Goal: Information Seeking & Learning: Learn about a topic

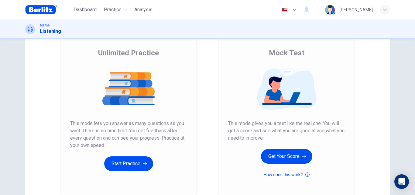
scroll to position [55, 0]
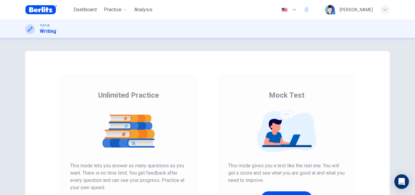
scroll to position [9, 0]
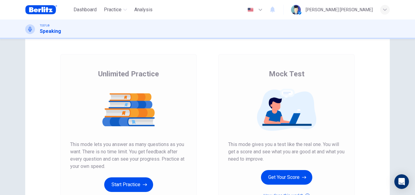
scroll to position [32, 0]
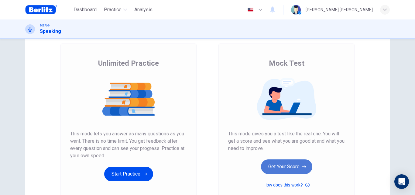
click at [276, 169] on button "Get Your Score" at bounding box center [286, 166] width 51 height 15
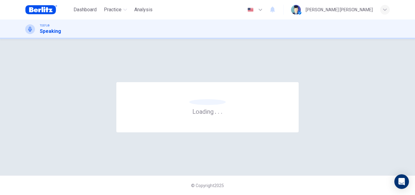
scroll to position [0, 0]
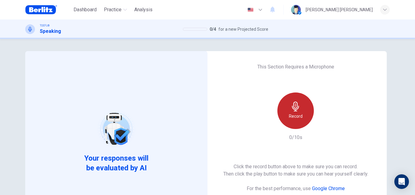
click at [302, 116] on div "Record" at bounding box center [295, 110] width 36 height 36
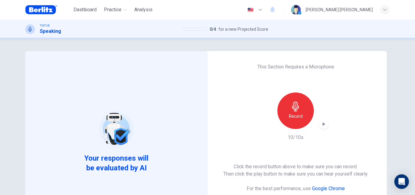
drag, startPoint x: 394, startPoint y: 84, endPoint x: 413, endPoint y: 124, distance: 44.4
click at [413, 124] on div "Your responses will be evaluated by AI This Section Requires a Microphone Recor…" at bounding box center [207, 117] width 415 height 156
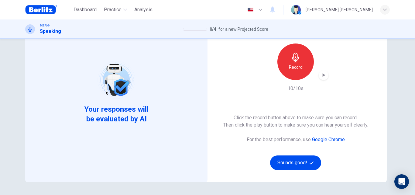
scroll to position [49, 0]
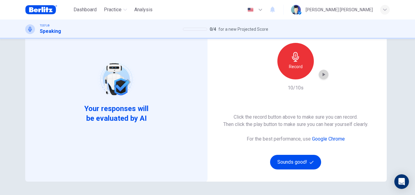
click at [323, 75] on icon "button" at bounding box center [323, 74] width 6 height 6
click at [275, 143] on div "Click the record button above to make sure you can record. Then click the play …" at bounding box center [295, 141] width 145 height 56
click at [291, 162] on button "Sounds good!" at bounding box center [295, 162] width 51 height 15
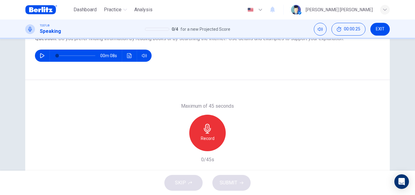
scroll to position [77, 0]
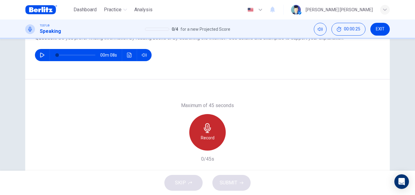
click at [205, 127] on icon "button" at bounding box center [208, 128] width 10 height 10
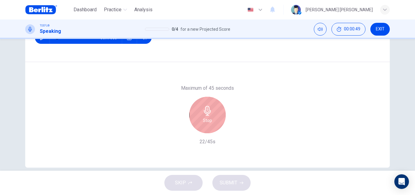
scroll to position [97, 0]
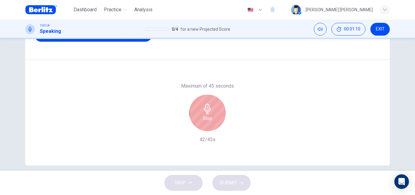
click at [213, 108] on div "Stop" at bounding box center [207, 112] width 36 height 36
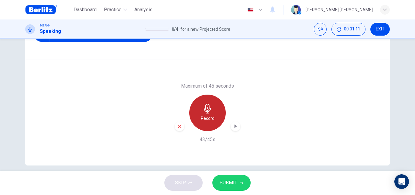
click at [213, 108] on div "Record" at bounding box center [207, 112] width 36 height 36
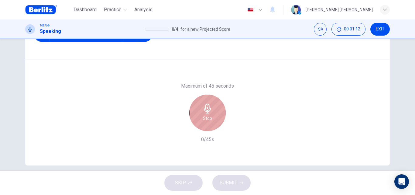
click at [221, 117] on div "Stop" at bounding box center [207, 112] width 36 height 36
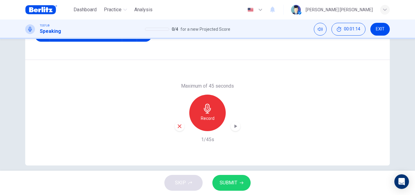
click at [236, 128] on icon "button" at bounding box center [235, 126] width 6 height 6
click at [237, 127] on div "button" at bounding box center [235, 126] width 10 height 10
click at [180, 125] on icon "button" at bounding box center [179, 125] width 5 height 5
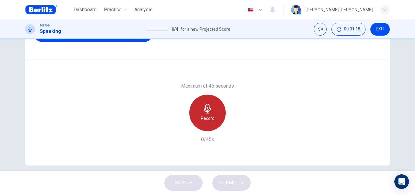
click at [211, 123] on div "Record" at bounding box center [207, 112] width 36 height 36
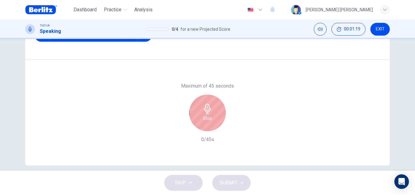
drag, startPoint x: 400, startPoint y: 117, endPoint x: 414, endPoint y: 118, distance: 14.9
click at [414, 118] on div "Question 1 Question Type : Independent 1 Directions : You will now be asked to …" at bounding box center [207, 104] width 415 height 131
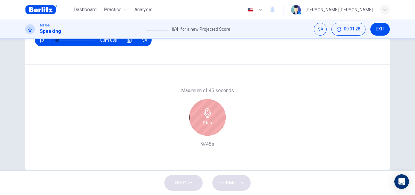
scroll to position [101, 0]
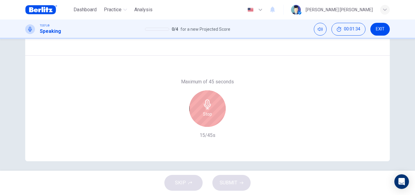
click at [217, 105] on div "Stop" at bounding box center [207, 108] width 36 height 36
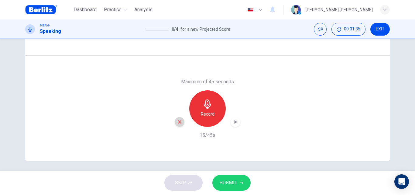
click at [175, 121] on div "button" at bounding box center [180, 122] width 10 height 10
click at [208, 110] on div "Record" at bounding box center [207, 108] width 36 height 36
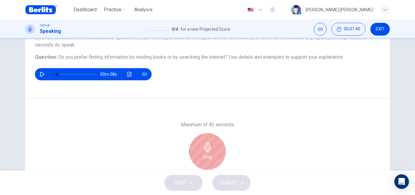
scroll to position [60, 0]
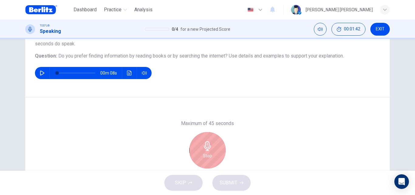
click at [203, 146] on icon "button" at bounding box center [208, 146] width 10 height 10
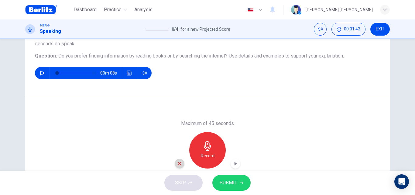
click at [178, 161] on icon "button" at bounding box center [179, 163] width 5 height 5
click at [210, 155] on h6 "Record" at bounding box center [208, 155] width 14 height 7
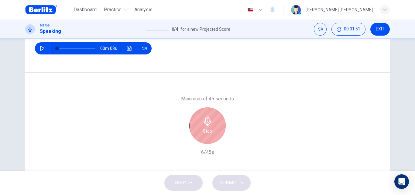
scroll to position [81, 0]
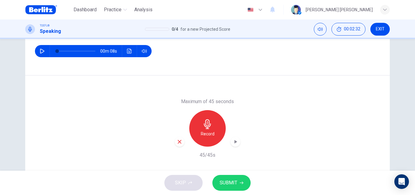
click at [247, 177] on button "SUBMIT" at bounding box center [231, 183] width 38 height 16
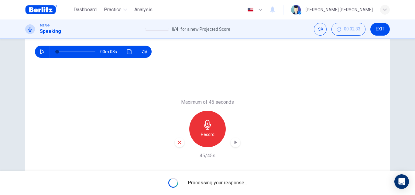
scroll to position [104, 0]
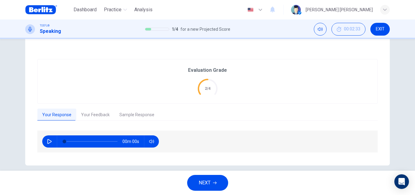
click at [235, 139] on div "00m 00s" at bounding box center [207, 141] width 340 height 22
click at [97, 114] on button "Your Feedback" at bounding box center [95, 114] width 38 height 13
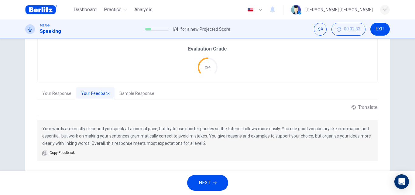
scroll to position [128, 0]
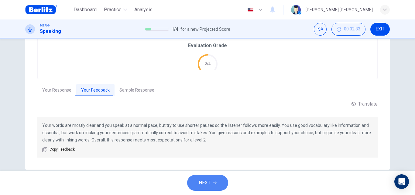
click at [216, 178] on button "NEXT" at bounding box center [207, 183] width 41 height 16
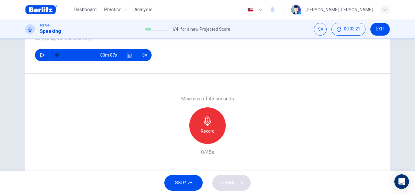
scroll to position [89, 0]
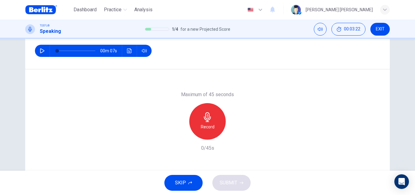
click at [213, 120] on div "Record" at bounding box center [207, 121] width 36 height 36
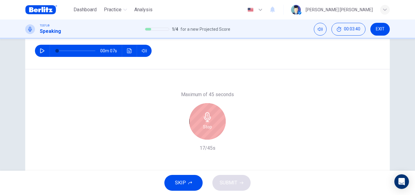
scroll to position [92, 0]
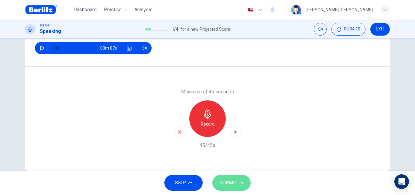
click at [220, 186] on span "SUBMIT" at bounding box center [229, 182] width 18 height 9
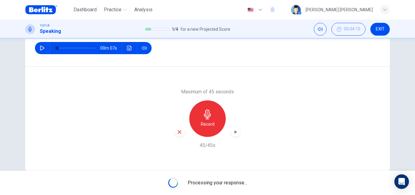
scroll to position [103, 0]
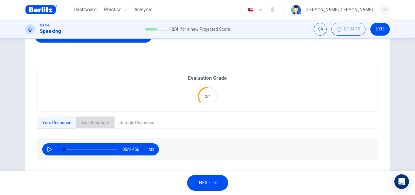
click at [89, 125] on button "Your Feedback" at bounding box center [95, 122] width 38 height 13
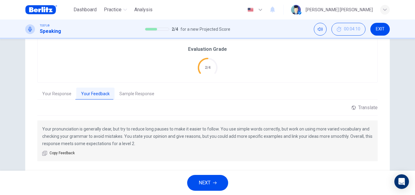
scroll to position [135, 0]
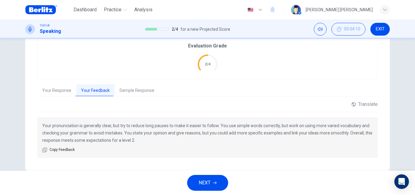
click at [214, 174] on div "NEXT" at bounding box center [207, 182] width 415 height 24
click at [215, 181] on icon "button" at bounding box center [215, 183] width 4 height 4
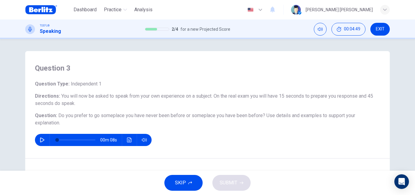
scroll to position [53, 0]
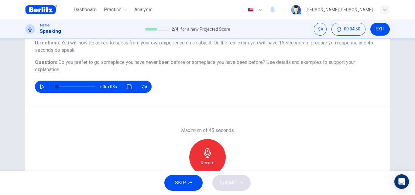
click at [213, 145] on div "Record" at bounding box center [207, 157] width 36 height 36
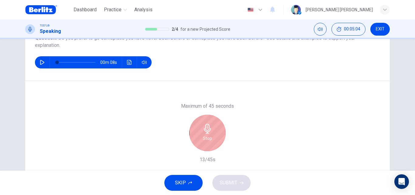
scroll to position [80, 0]
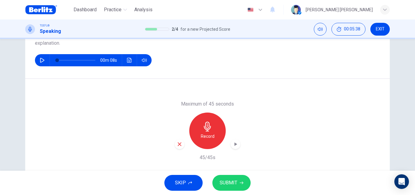
click at [233, 182] on span "SUBMIT" at bounding box center [229, 182] width 18 height 9
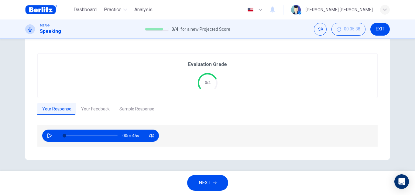
scroll to position [118, 0]
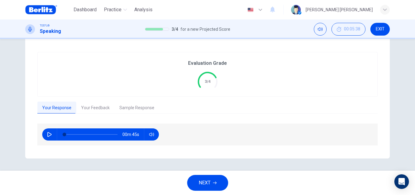
click at [47, 133] on icon "button" at bounding box center [49, 134] width 4 height 5
click at [47, 133] on icon "button" at bounding box center [49, 134] width 5 height 5
type input "*"
click at [99, 110] on button "Your Feedback" at bounding box center [95, 107] width 38 height 13
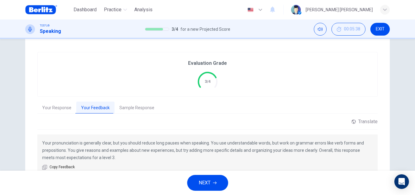
scroll to position [127, 0]
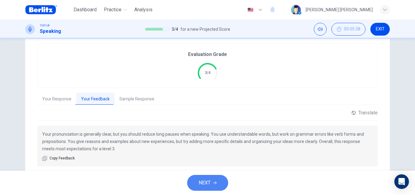
click at [213, 180] on button "NEXT" at bounding box center [207, 183] width 41 height 16
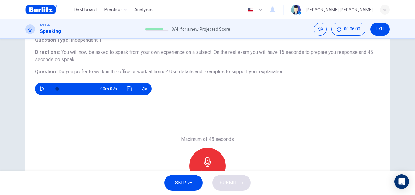
scroll to position [45, 0]
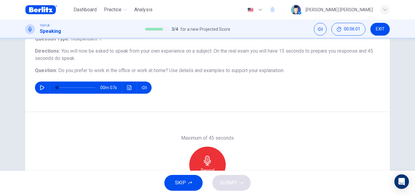
drag, startPoint x: 411, startPoint y: 114, endPoint x: 414, endPoint y: 140, distance: 26.1
click at [414, 140] on div "Question 4 Question Type : Independent 1 Directions : You will now be asked to …" at bounding box center [207, 104] width 415 height 131
click at [202, 152] on div "Record" at bounding box center [207, 164] width 36 height 36
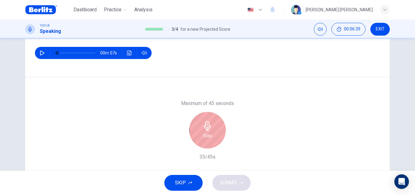
scroll to position [80, 0]
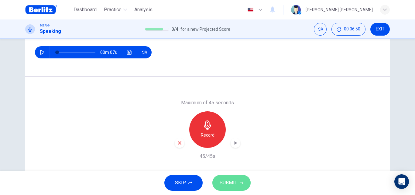
click at [237, 178] on button "SUBMIT" at bounding box center [231, 183] width 38 height 16
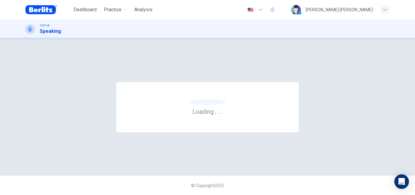
scroll to position [0, 0]
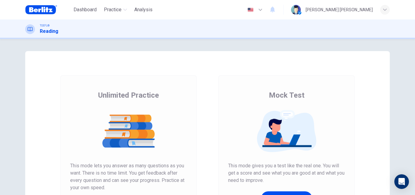
scroll to position [19, 0]
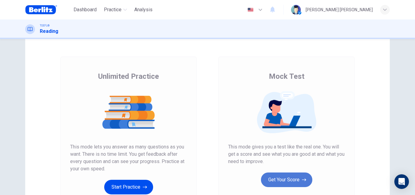
click at [288, 186] on button "Get Your Score" at bounding box center [286, 179] width 51 height 15
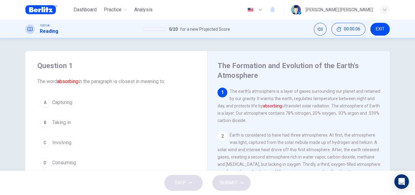
drag, startPoint x: 411, startPoint y: 78, endPoint x: 412, endPoint y: 83, distance: 4.9
click at [412, 83] on div "Question 1 The word absorbing in the paragraph is closest in meaning to: A Capt…" at bounding box center [207, 104] width 415 height 131
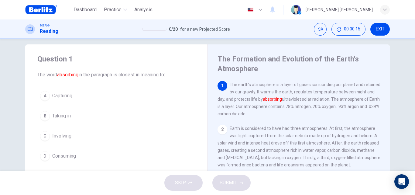
scroll to position [9, 0]
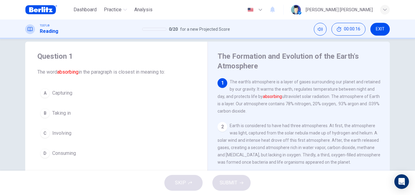
click at [133, 97] on button "A Capturing" at bounding box center [116, 92] width 158 height 15
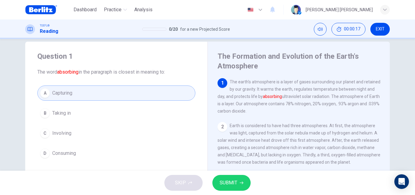
click at [227, 190] on div "SKIP SUBMIT" at bounding box center [207, 182] width 415 height 24
click at [227, 186] on span "SUBMIT" at bounding box center [229, 182] width 18 height 9
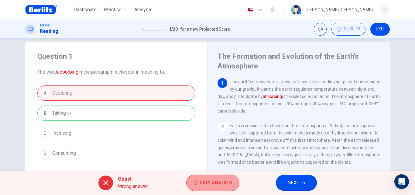
click at [236, 182] on button "Explanation" at bounding box center [212, 182] width 53 height 16
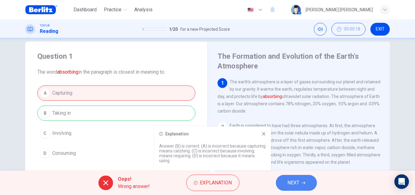
click at [294, 180] on span "NEXT" at bounding box center [293, 182] width 12 height 9
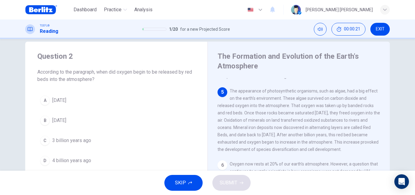
scroll to position [200, 0]
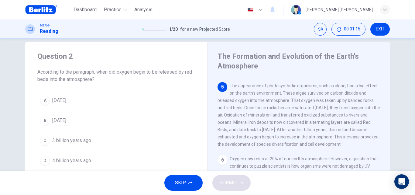
click at [99, 102] on button "A [DATE]" at bounding box center [116, 100] width 158 height 15
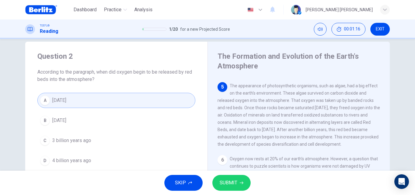
click at [229, 181] on span "SUBMIT" at bounding box center [229, 182] width 18 height 9
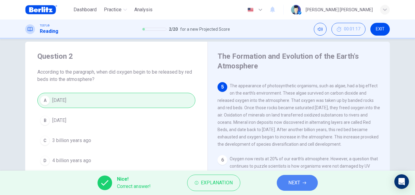
click at [287, 181] on button "NEXT" at bounding box center [297, 183] width 41 height 16
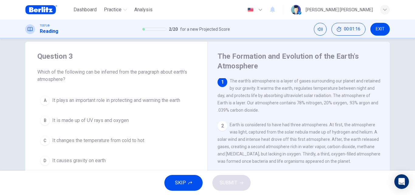
scroll to position [0, 0]
click at [135, 107] on button "A It plays an important role in protecting and warming the earth" at bounding box center [116, 100] width 158 height 15
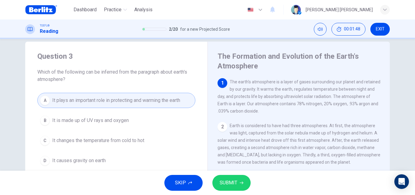
click at [226, 179] on span "SUBMIT" at bounding box center [229, 182] width 18 height 9
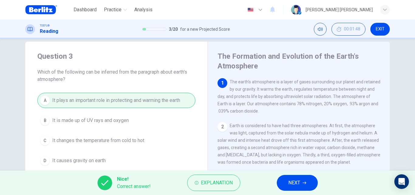
click at [291, 182] on span "NEXT" at bounding box center [294, 182] width 12 height 9
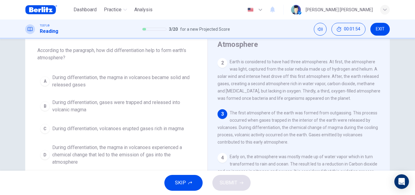
scroll to position [48, 0]
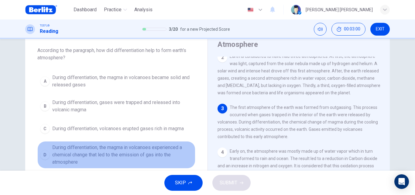
click at [138, 155] on span "During differentiation, the magma in volcanoes experienced a chemical change th…" at bounding box center [122, 155] width 140 height 22
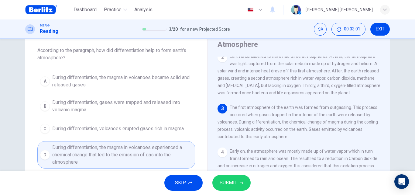
click at [251, 176] on div "SKIP SUBMIT" at bounding box center [207, 182] width 415 height 24
click at [238, 184] on button "SUBMIT" at bounding box center [231, 183] width 38 height 16
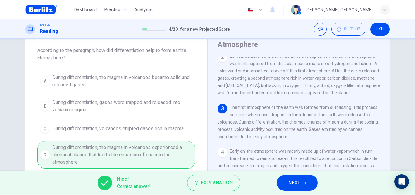
click at [296, 179] on span "NEXT" at bounding box center [294, 182] width 12 height 9
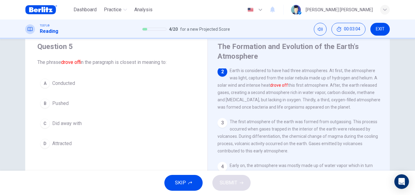
scroll to position [22, 0]
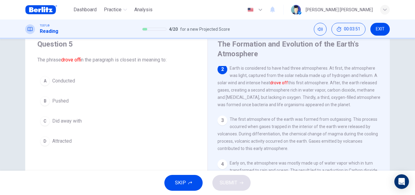
click at [74, 103] on button "B Pushed" at bounding box center [116, 100] width 158 height 15
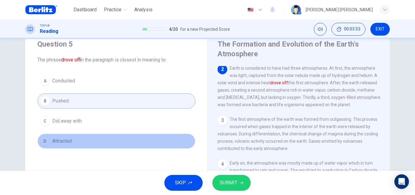
click at [79, 144] on button "D Attracted" at bounding box center [116, 140] width 158 height 15
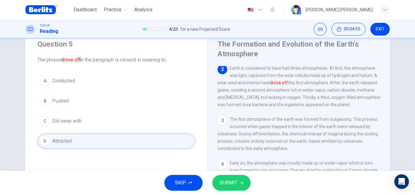
click at [221, 179] on span "SUBMIT" at bounding box center [229, 182] width 18 height 9
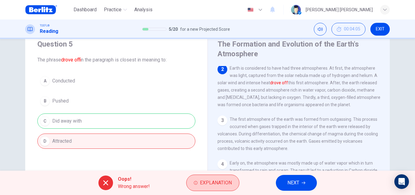
click at [208, 179] on span "Explanation" at bounding box center [216, 182] width 32 height 9
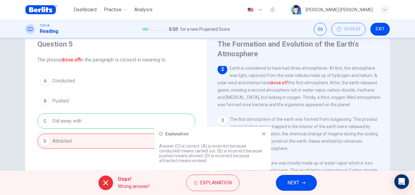
click at [264, 133] on icon at bounding box center [263, 133] width 3 height 3
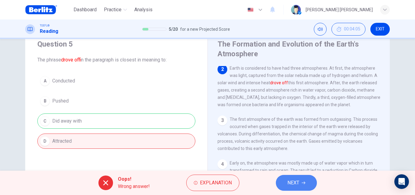
click at [296, 183] on span "NEXT" at bounding box center [293, 182] width 12 height 9
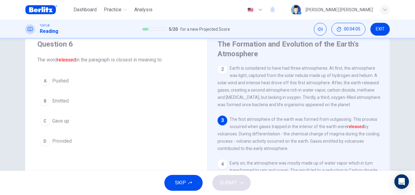
scroll to position [98, 0]
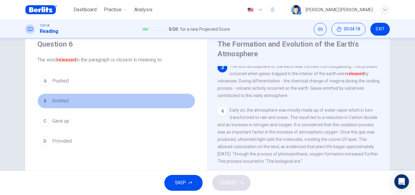
click at [70, 103] on button "B Emitted" at bounding box center [116, 100] width 158 height 15
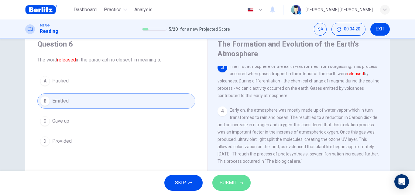
click at [228, 181] on span "SUBMIT" at bounding box center [229, 182] width 18 height 9
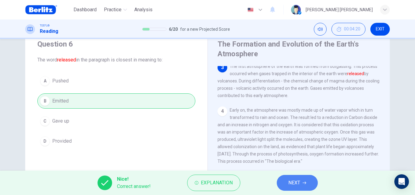
click at [288, 184] on span "NEXT" at bounding box center [294, 182] width 12 height 9
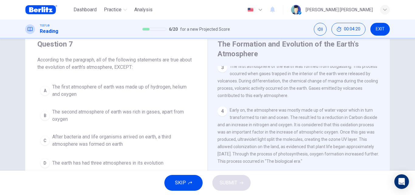
scroll to position [45, 0]
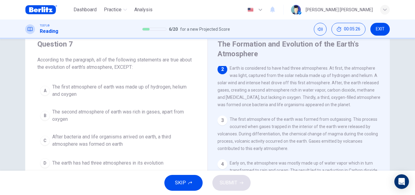
click at [111, 98] on button "A The first atmosphere of earth was made up of hydrogen, helium and oxygen" at bounding box center [116, 90] width 158 height 20
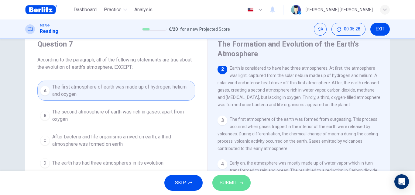
click at [230, 189] on button "SUBMIT" at bounding box center [231, 183] width 38 height 16
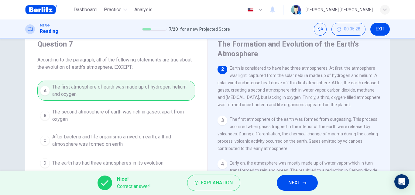
click at [294, 181] on span "NEXT" at bounding box center [294, 182] width 12 height 9
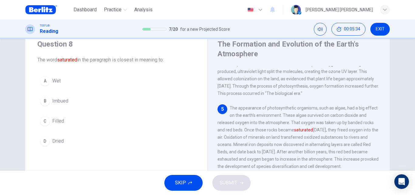
scroll to position [43, 0]
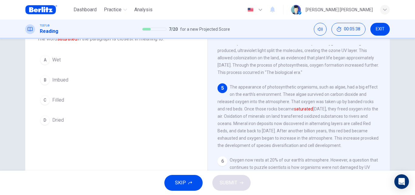
drag, startPoint x: 380, startPoint y: 131, endPoint x: 384, endPoint y: 143, distance: 12.7
click at [384, 143] on div "1 The earth's atmosphere is a layer of gases surrounding our planet and retaine…" at bounding box center [302, 132] width 171 height 175
click at [67, 85] on button "B Imbued" at bounding box center [116, 79] width 158 height 15
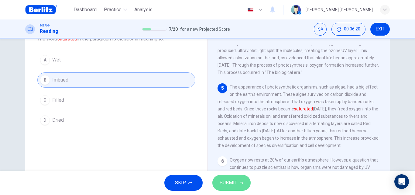
click at [238, 187] on button "SUBMIT" at bounding box center [231, 183] width 38 height 16
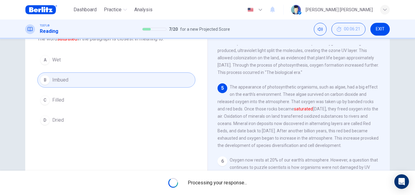
click at [238, 187] on div "Processing your response..." at bounding box center [207, 182] width 415 height 24
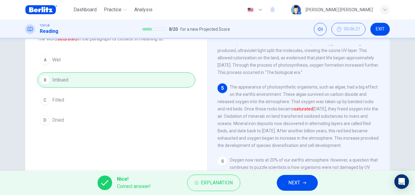
click at [296, 183] on span "NEXT" at bounding box center [294, 182] width 12 height 9
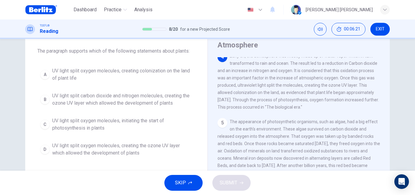
scroll to position [28, 0]
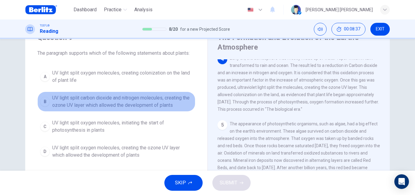
click at [115, 97] on span "UV light split carbon dioxide and nitrogen molecules, creating the ozone UV lay…" at bounding box center [122, 101] width 140 height 15
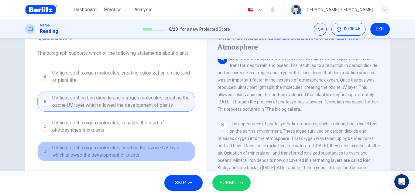
click at [135, 154] on span "UV light split oxygen molecules, creating the ozone UV layer which allowed the …" at bounding box center [122, 151] width 140 height 15
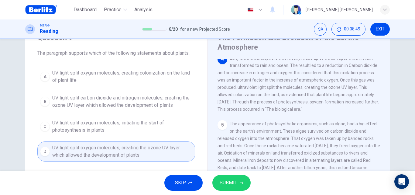
click at [241, 185] on button "SUBMIT" at bounding box center [231, 183] width 38 height 16
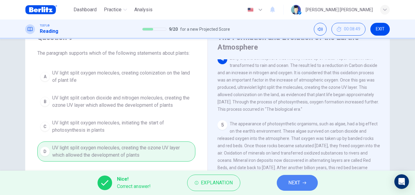
click at [299, 184] on span "NEXT" at bounding box center [294, 182] width 12 height 9
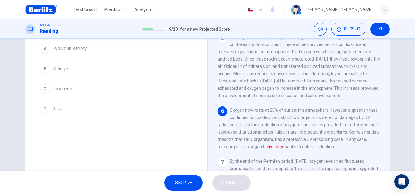
scroll to position [53, 0]
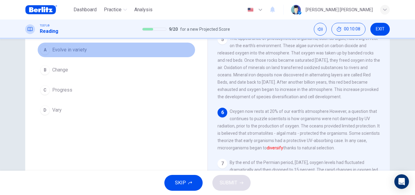
click at [107, 49] on button "A Evolve in variety" at bounding box center [116, 49] width 158 height 15
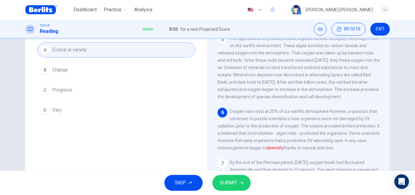
click at [235, 180] on span "SUBMIT" at bounding box center [229, 182] width 18 height 9
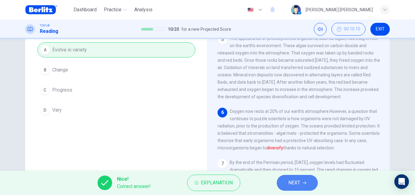
click at [308, 184] on button "NEXT" at bounding box center [297, 183] width 41 height 16
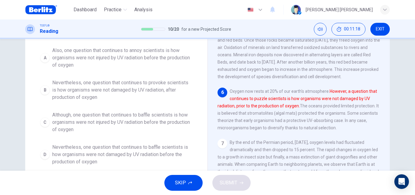
scroll to position [75, 0]
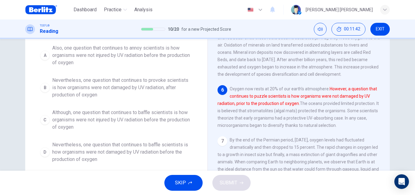
click at [411, 120] on div "Question 11 Which of the sentences below best expresses the essential informati…" at bounding box center [207, 104] width 415 height 131
drag, startPoint x: 411, startPoint y: 120, endPoint x: 270, endPoint y: 149, distance: 143.9
click at [270, 149] on div "Question 11 Which of the sentences below best expresses the essential informati…" at bounding box center [207, 104] width 415 height 131
click at [270, 149] on div "7 By the end of the Permian period, [DATE], oxygen levels had fluctuated dramat…" at bounding box center [298, 158] width 163 height 44
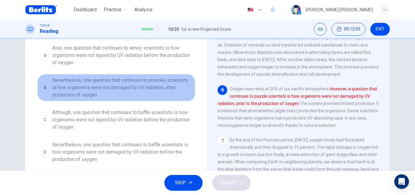
click at [121, 89] on span "Nevertheless, one question that continues to provoke scientists is how organism…" at bounding box center [122, 88] width 140 height 22
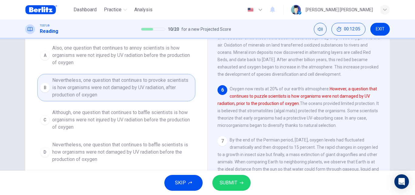
click at [121, 88] on span "Nevertheless, one question that continues to provoke scientists is how organism…" at bounding box center [122, 88] width 140 height 22
click at [237, 189] on button "SUBMIT" at bounding box center [231, 183] width 38 height 16
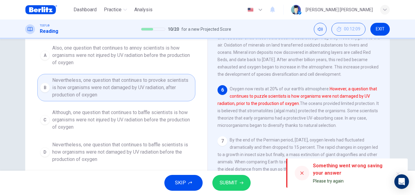
drag, startPoint x: 237, startPoint y: 189, endPoint x: 300, endPoint y: 174, distance: 64.4
click at [300, 174] on div "Dashboard Practice Analysis English ** ​ [PERSON_NAME] [PERSON_NAME] TOEFL® Rea…" at bounding box center [207, 97] width 415 height 195
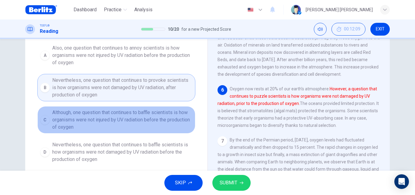
click at [124, 112] on span "Although, one question that continues to baffle scientists is how organisms wer…" at bounding box center [122, 120] width 140 height 22
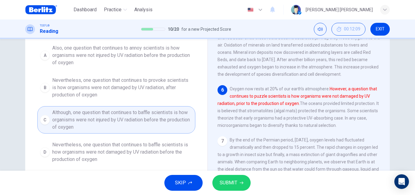
click at [233, 181] on span "SUBMIT" at bounding box center [229, 182] width 18 height 9
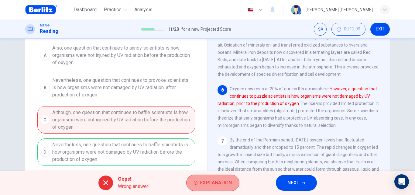
click at [212, 187] on button "Explanation" at bounding box center [212, 182] width 53 height 16
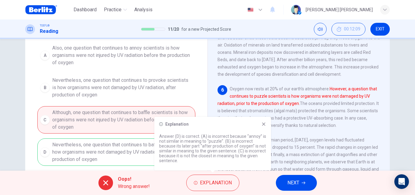
click at [265, 125] on icon at bounding box center [263, 123] width 5 height 5
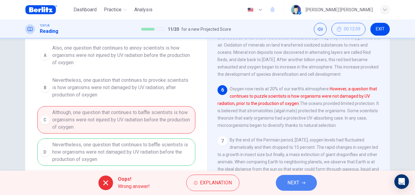
click at [302, 181] on icon "button" at bounding box center [304, 183] width 4 height 4
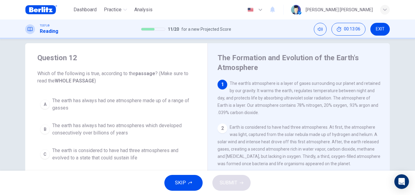
scroll to position [0, 0]
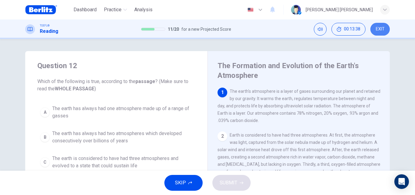
click at [384, 31] on span "EXIT" at bounding box center [380, 29] width 9 height 5
